Goal: Find contact information: Find contact information

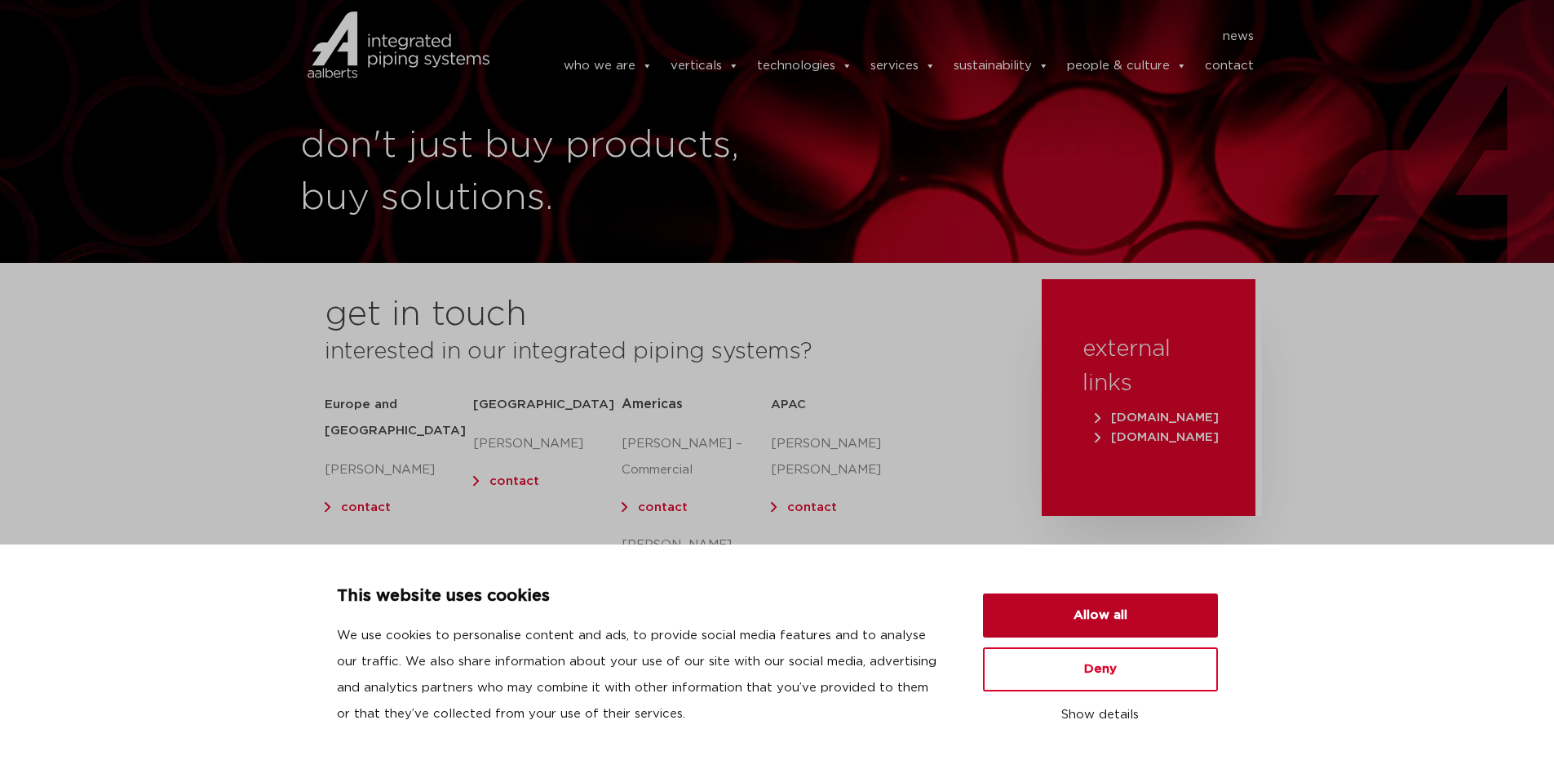
click at [1096, 614] on button "Allow all" at bounding box center [1100, 615] width 235 height 44
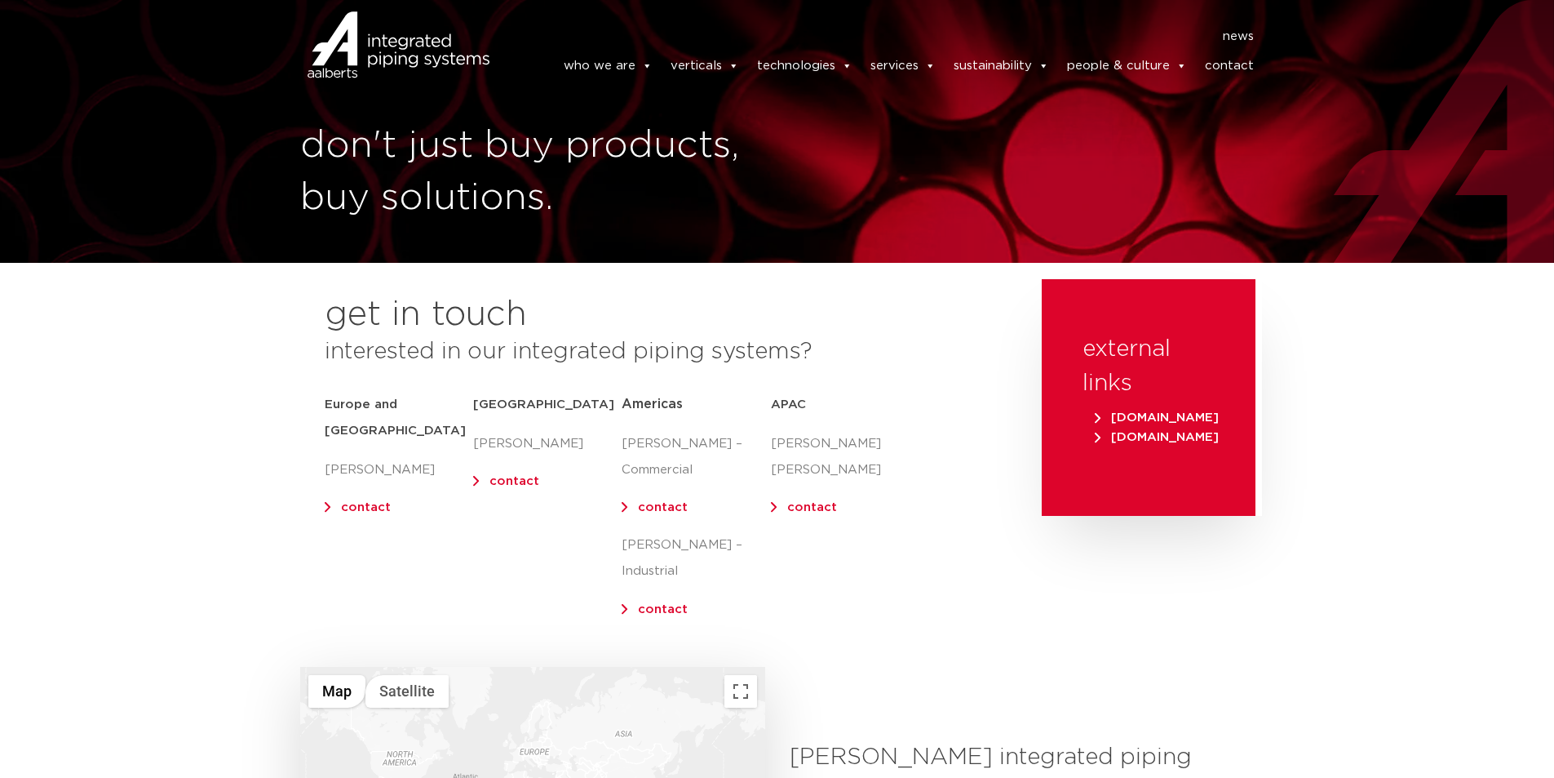
click at [668, 507] on link "contact" at bounding box center [663, 507] width 50 height 12
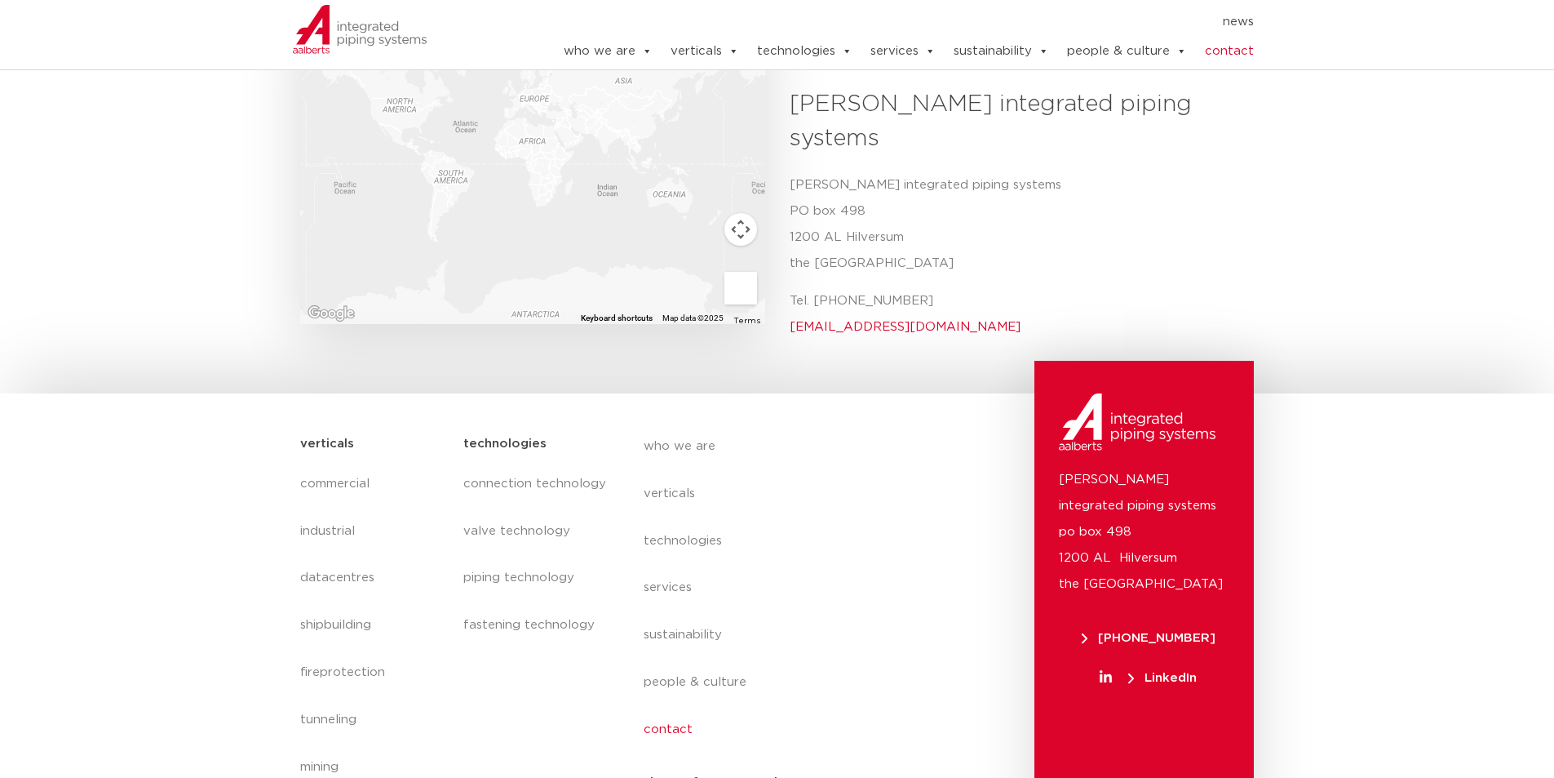
scroll to position [490, 0]
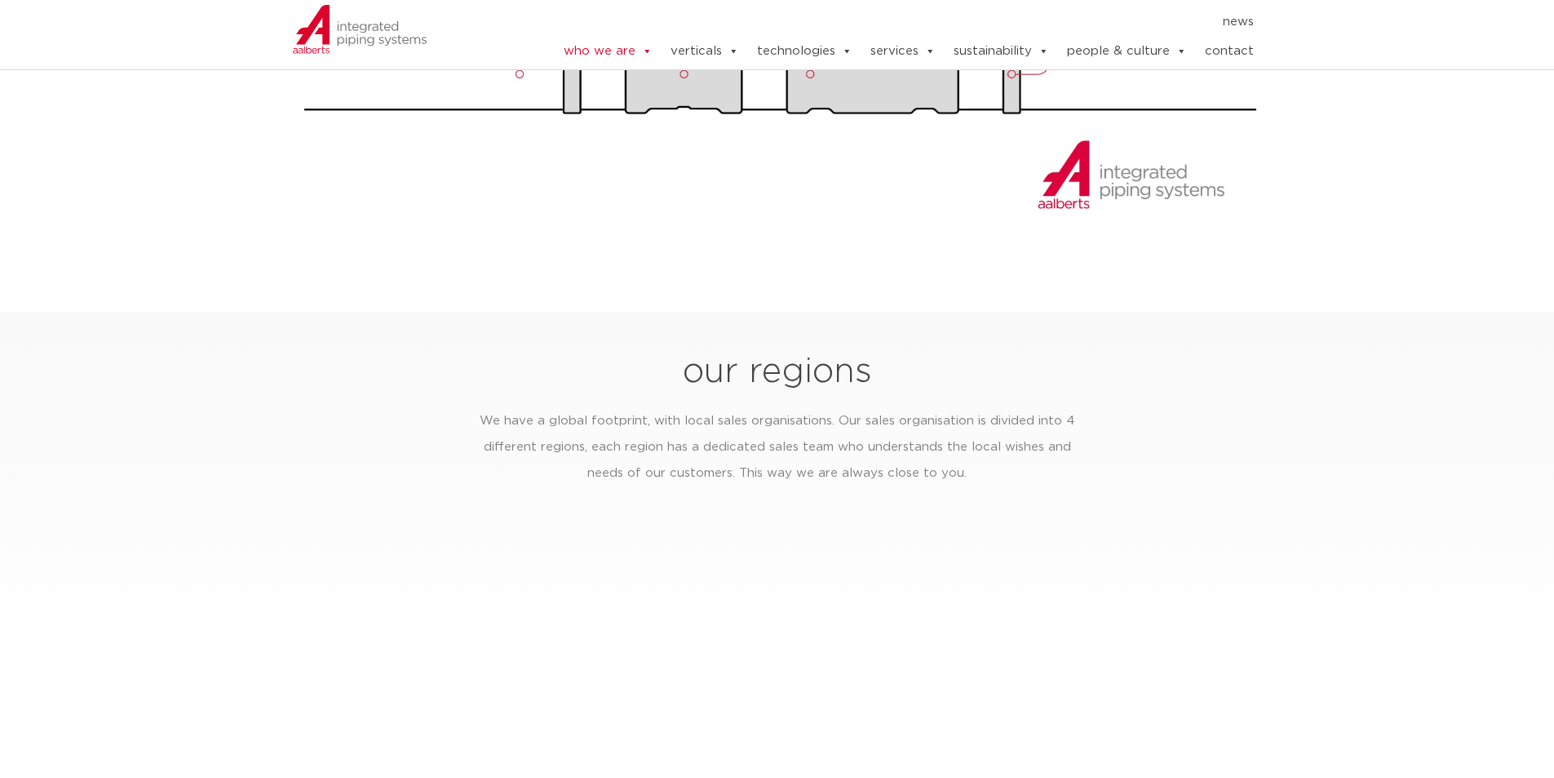
scroll to position [2611, 0]
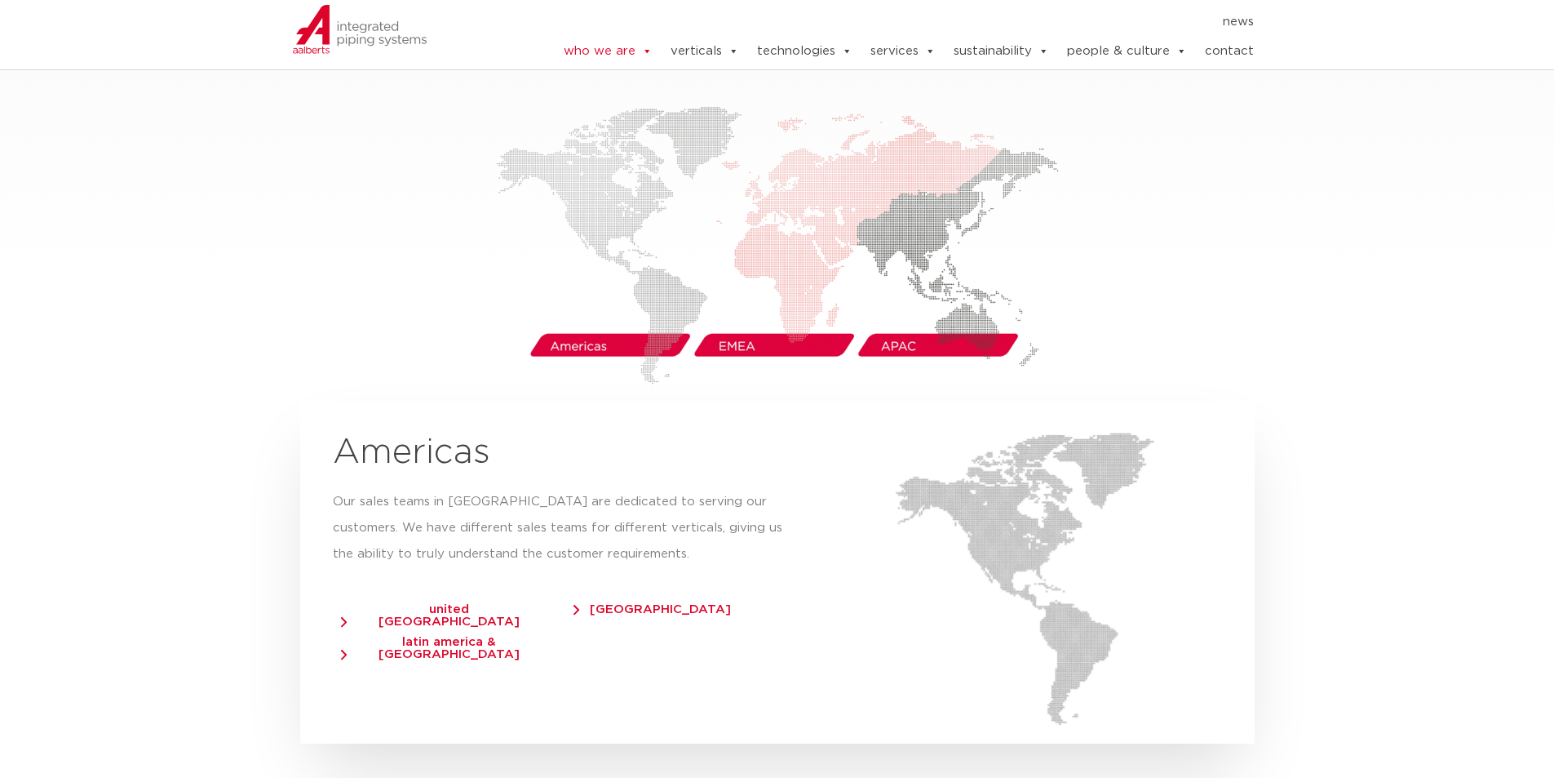
click at [451, 603] on span "united [GEOGRAPHIC_DATA]" at bounding box center [441, 615] width 201 height 24
